Goal: Information Seeking & Learning: Check status

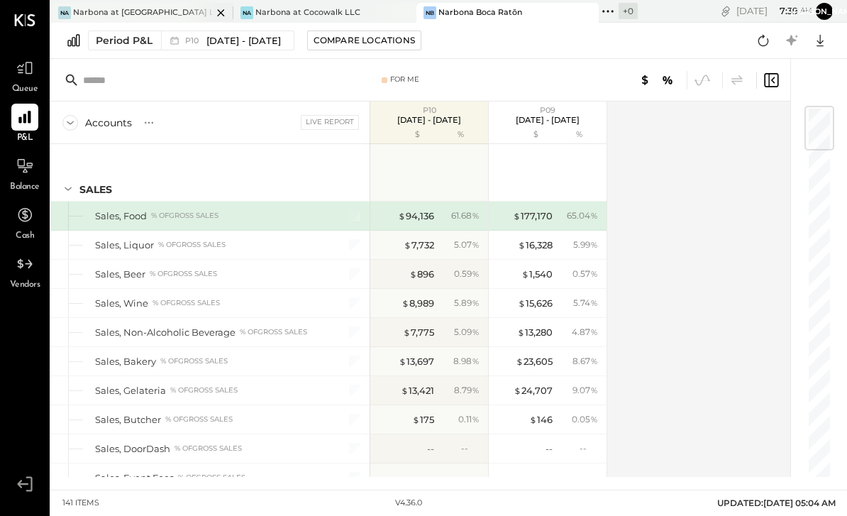
click at [155, 18] on div "Na Narbona at [GEOGRAPHIC_DATA] LLC" at bounding box center [131, 12] width 161 height 13
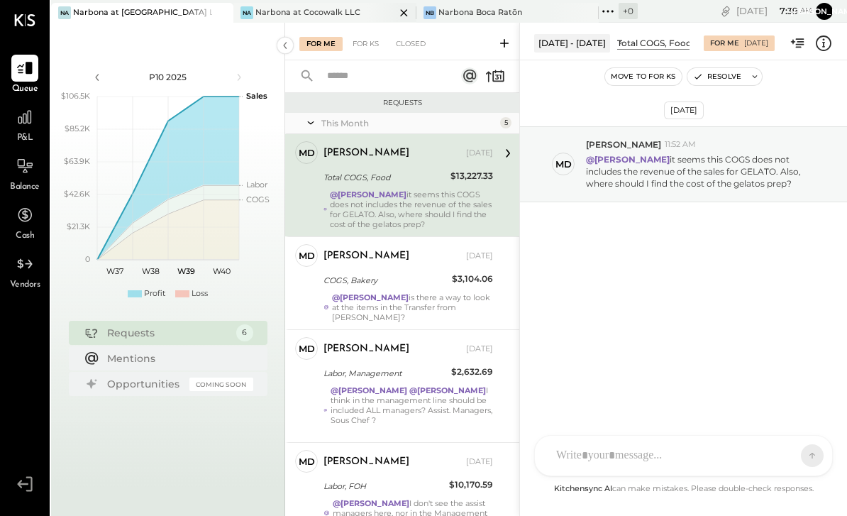
click at [284, 10] on div "Narbona at Cocowalk LLC" at bounding box center [307, 12] width 105 height 11
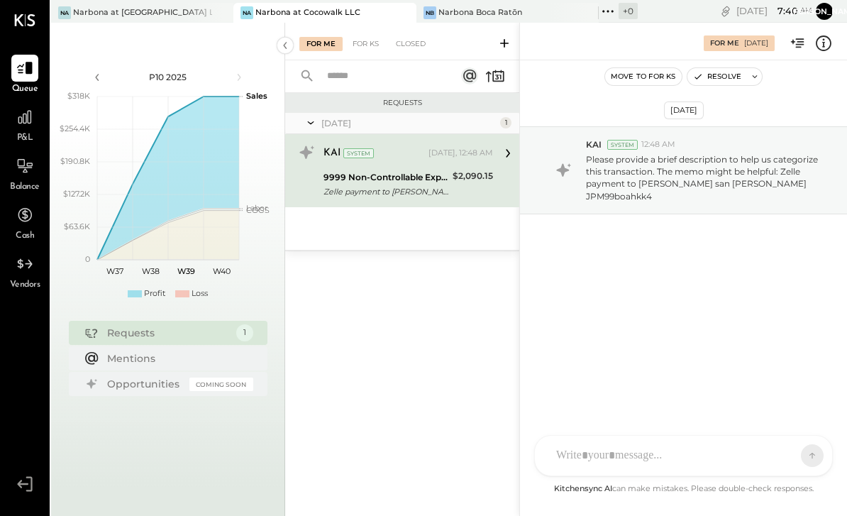
click at [28, 134] on span "P&L" at bounding box center [25, 138] width 16 height 13
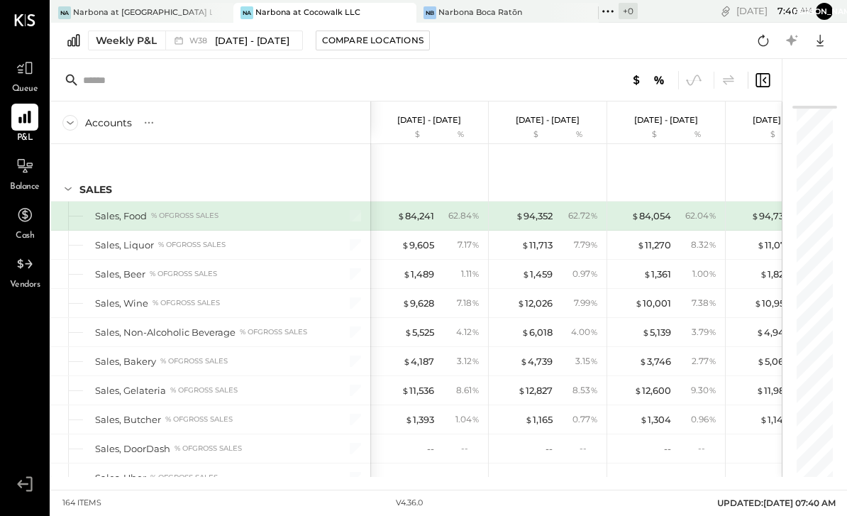
click at [89, 119] on div "Accounts" at bounding box center [108, 123] width 47 height 14
click at [98, 123] on div "Accounts" at bounding box center [108, 123] width 47 height 14
click at [70, 127] on icon at bounding box center [70, 123] width 16 height 16
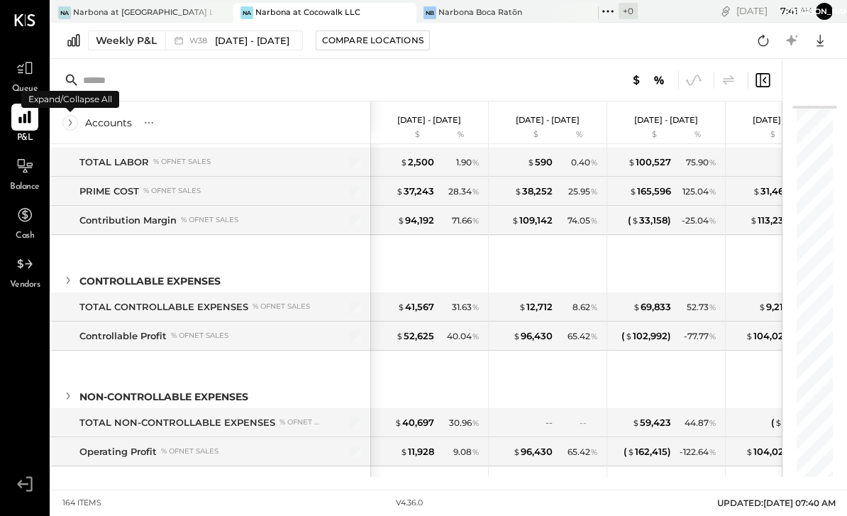
scroll to position [368, 0]
